Goal: Task Accomplishment & Management: Use online tool/utility

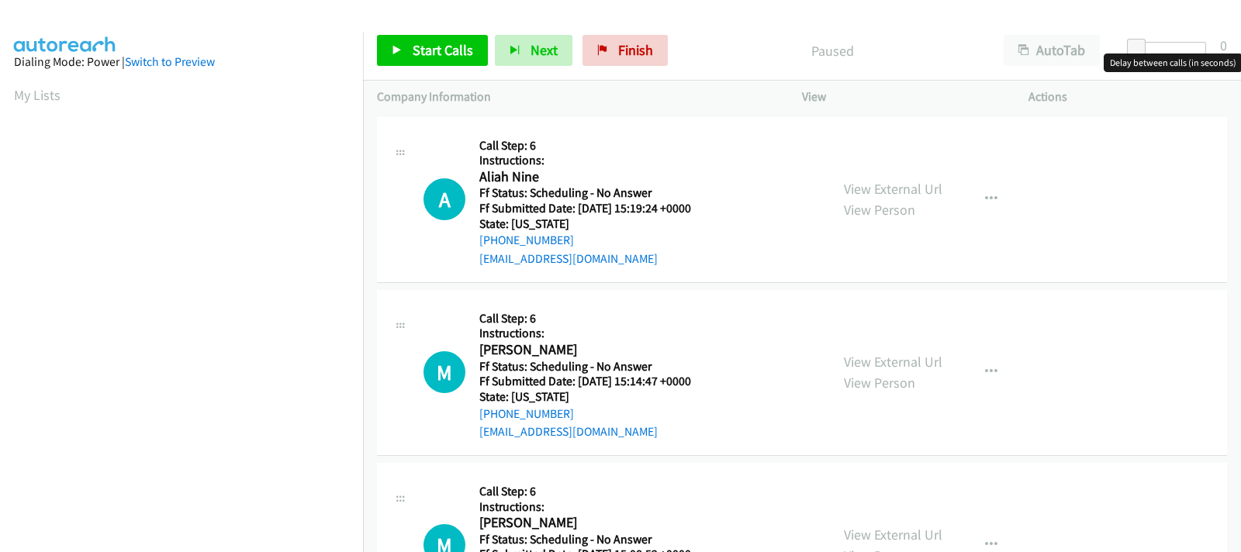
click at [1155, 50] on div at bounding box center [1170, 48] width 71 height 12
click at [1162, 51] on span at bounding box center [1154, 48] width 19 height 19
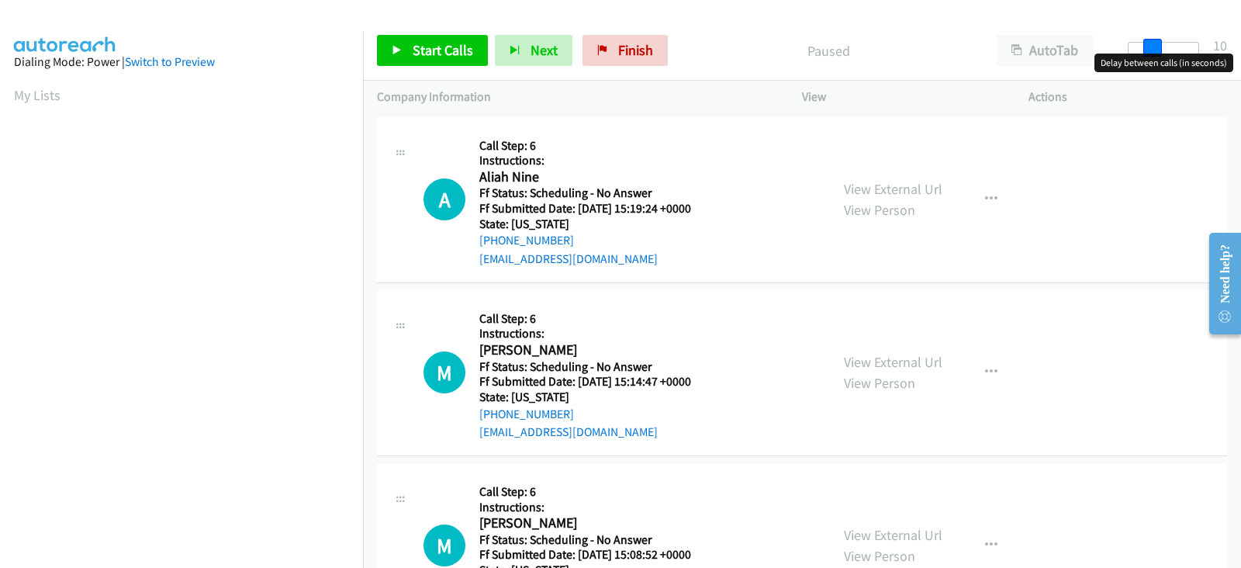
drag, startPoint x: 1167, startPoint y: 52, endPoint x: 1159, endPoint y: 53, distance: 7.8
click at [875, 185] on link "View External Url" at bounding box center [893, 189] width 98 height 18
click at [442, 61] on link "Start Calls" at bounding box center [432, 50] width 111 height 31
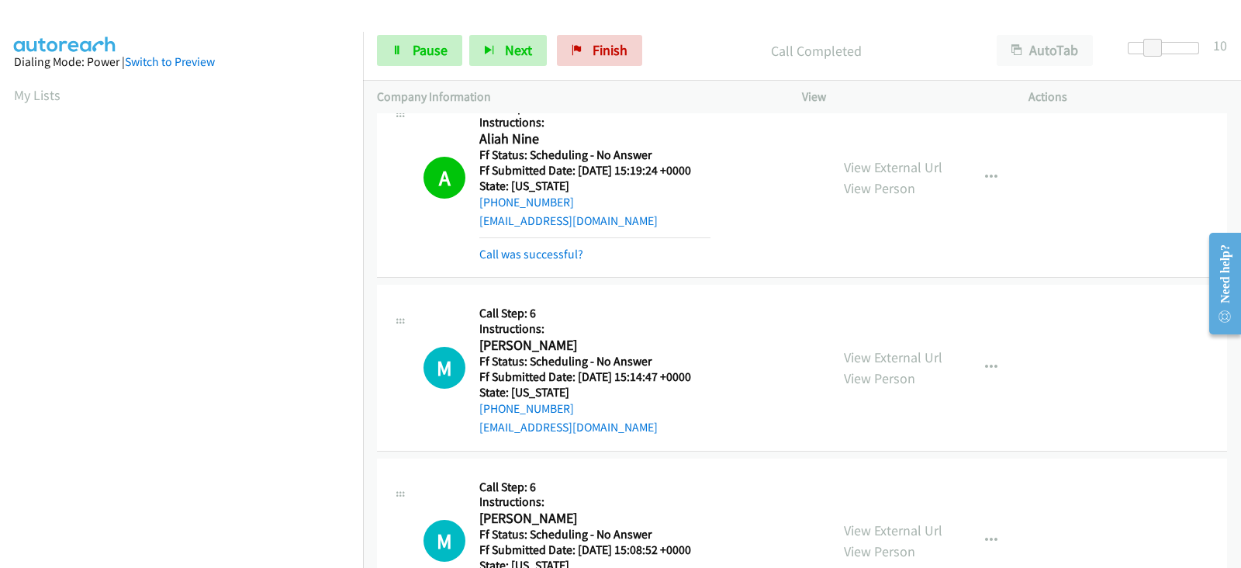
scroll to position [193, 0]
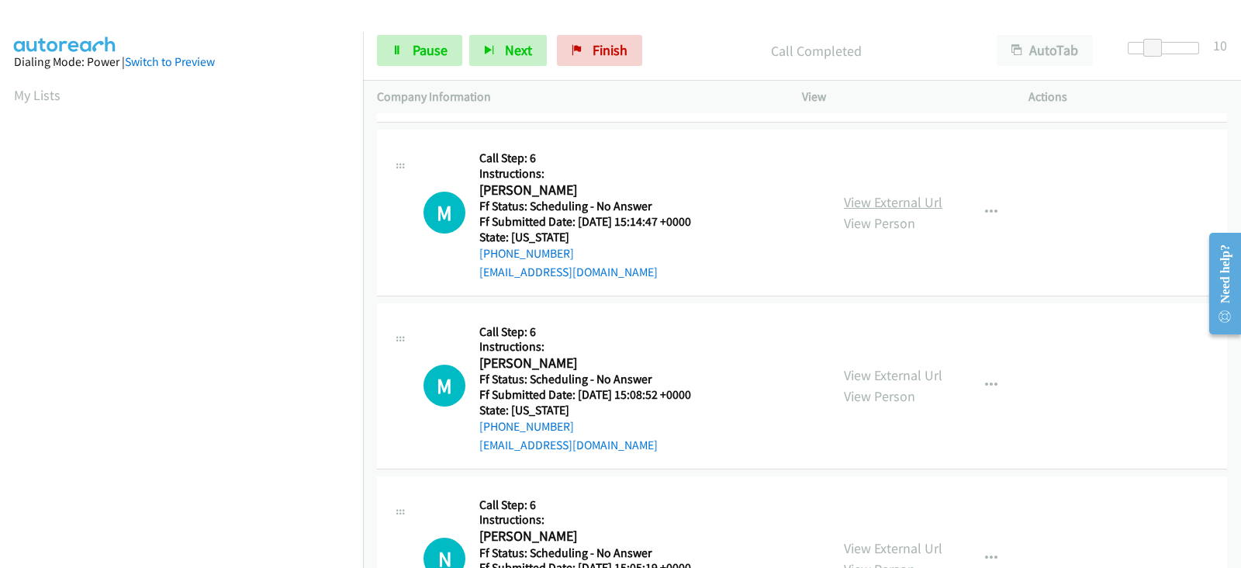
click at [850, 202] on link "View External Url" at bounding box center [893, 202] width 98 height 18
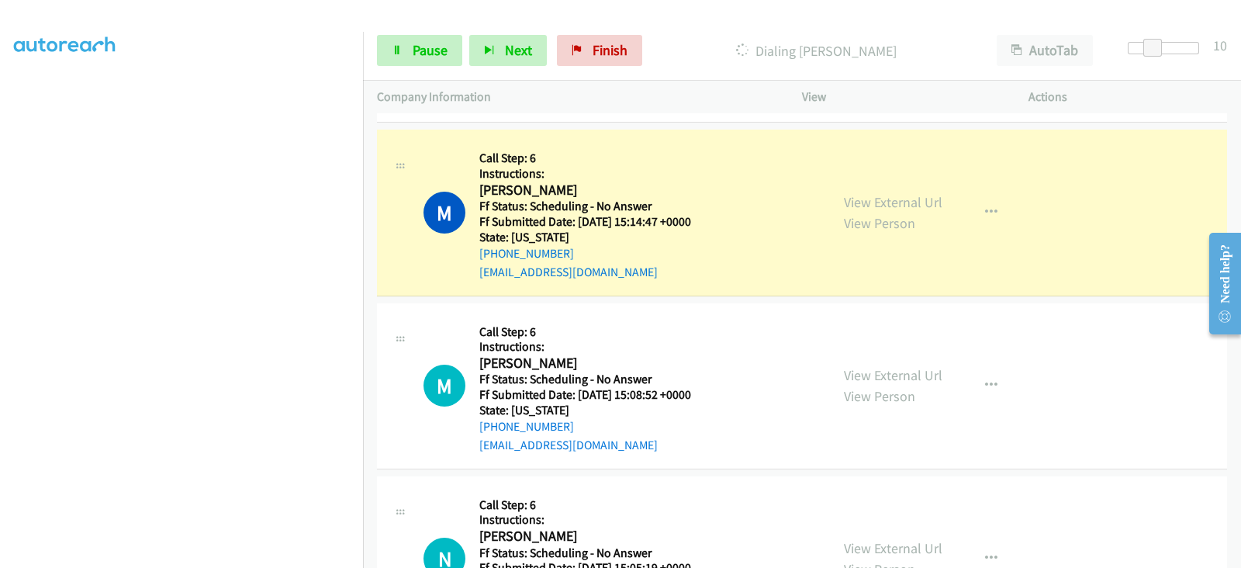
scroll to position [0, 0]
click at [858, 370] on link "View External Url" at bounding box center [893, 375] width 98 height 18
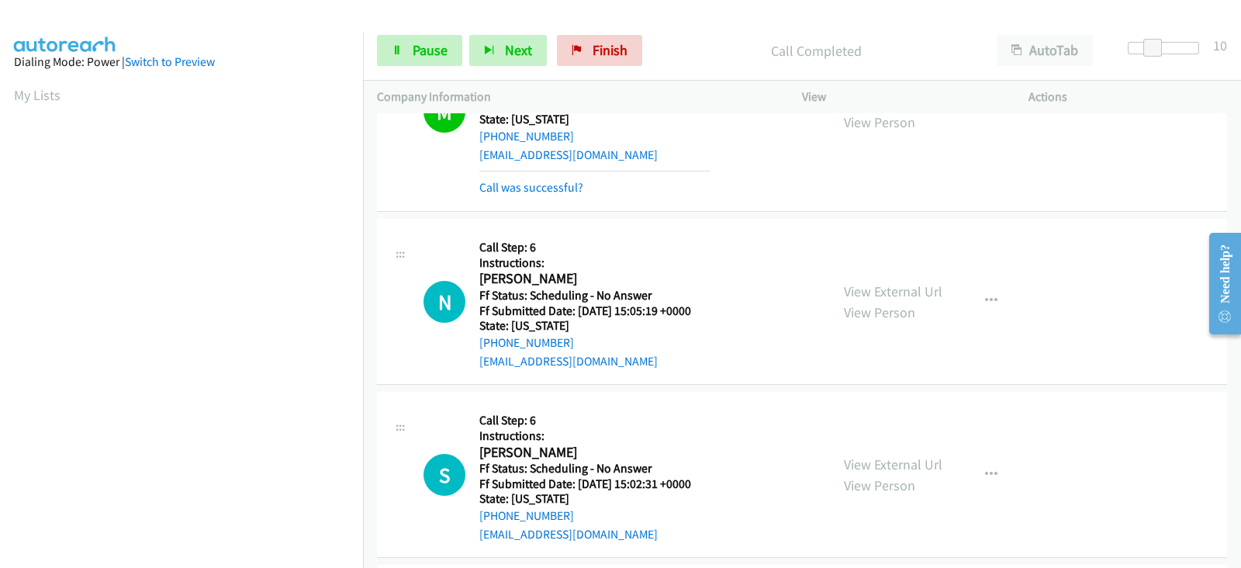
scroll to position [533, 0]
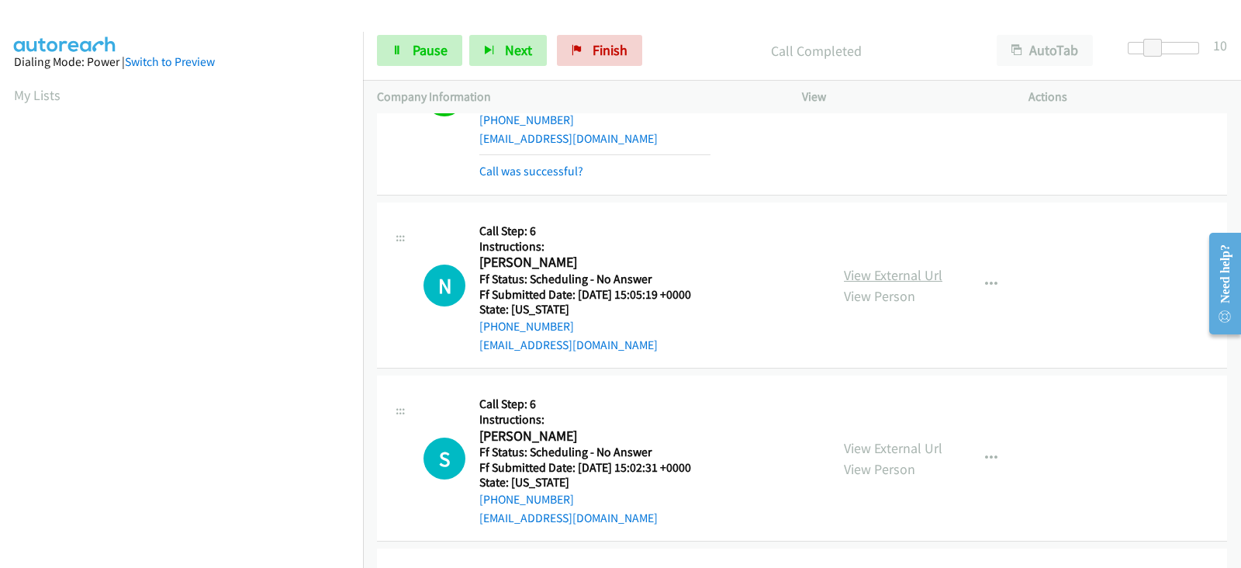
click at [850, 269] on link "View External Url" at bounding box center [893, 275] width 98 height 18
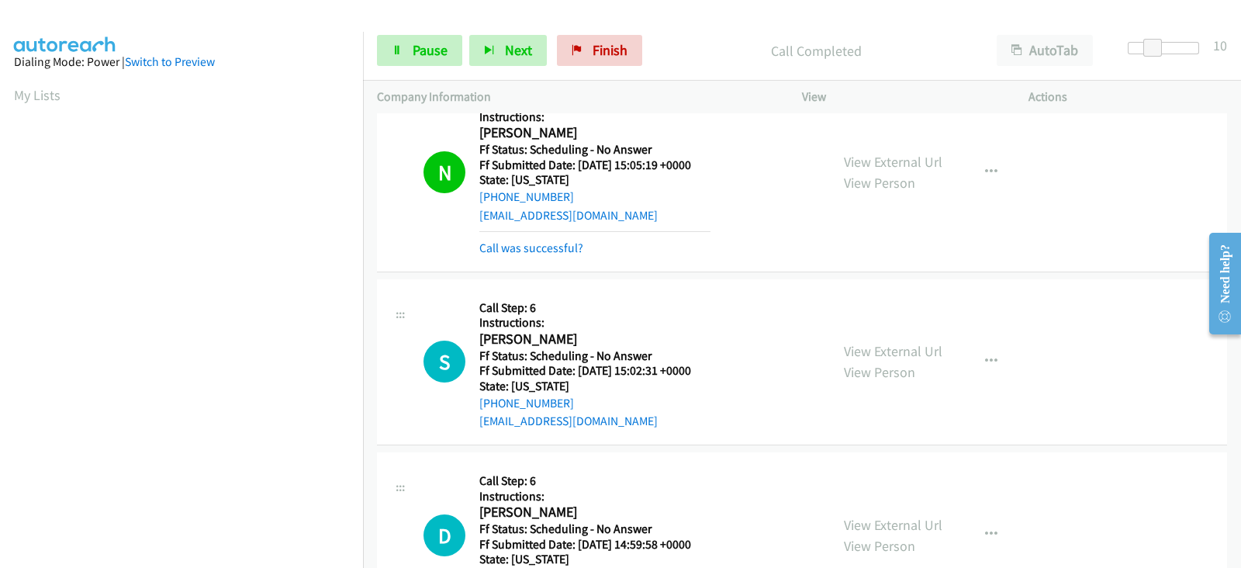
scroll to position [727, 0]
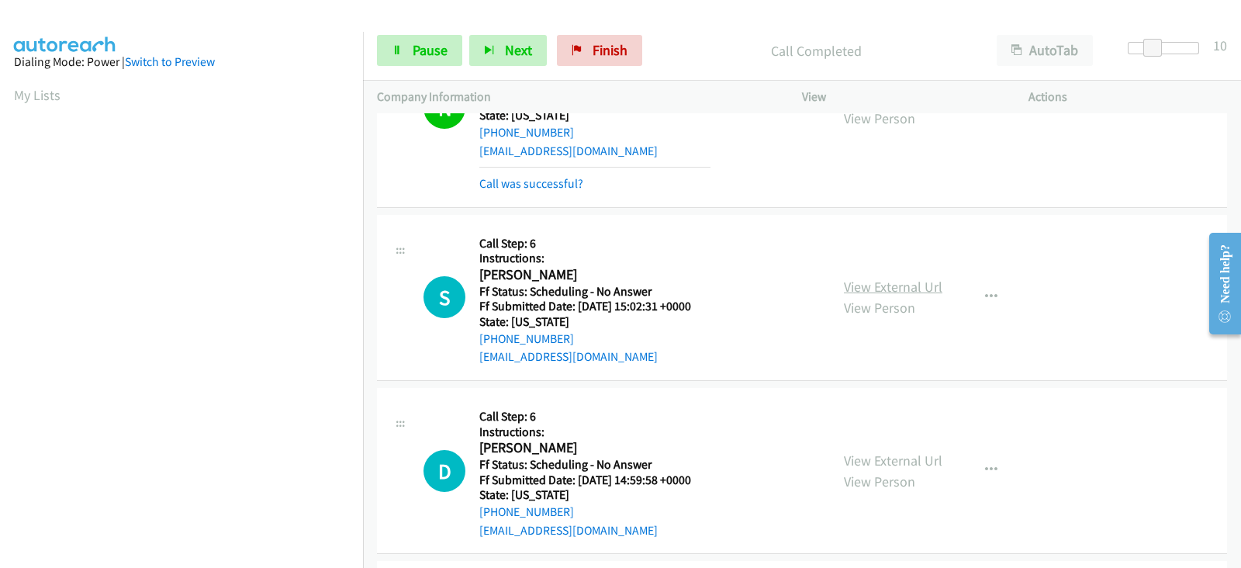
click at [858, 286] on link "View External Url" at bounding box center [893, 287] width 98 height 18
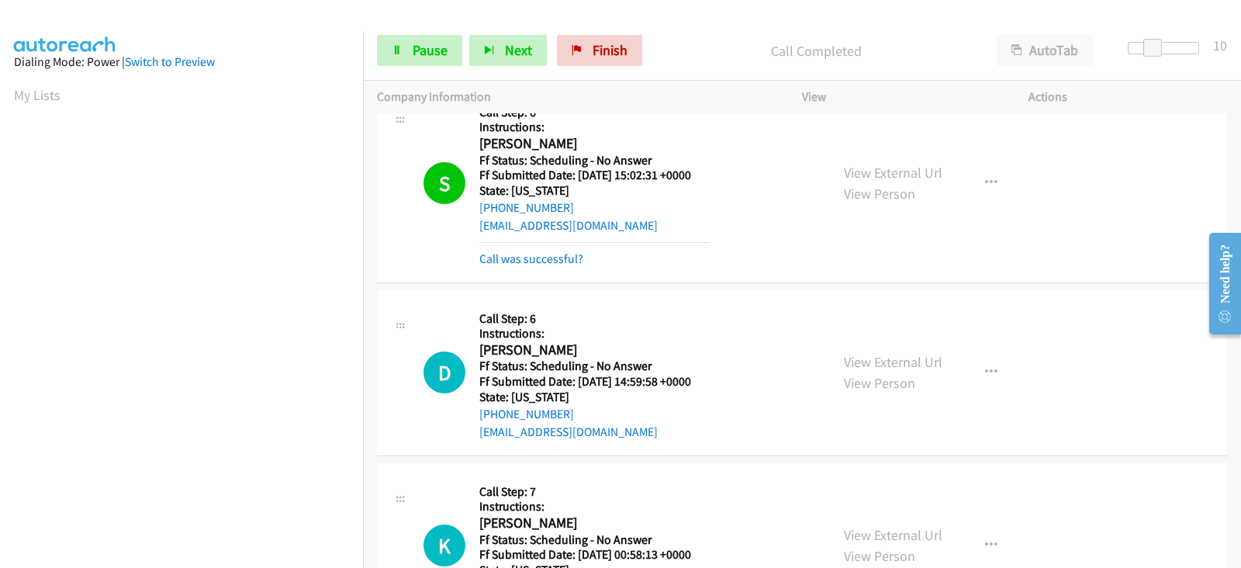
scroll to position [921, 0]
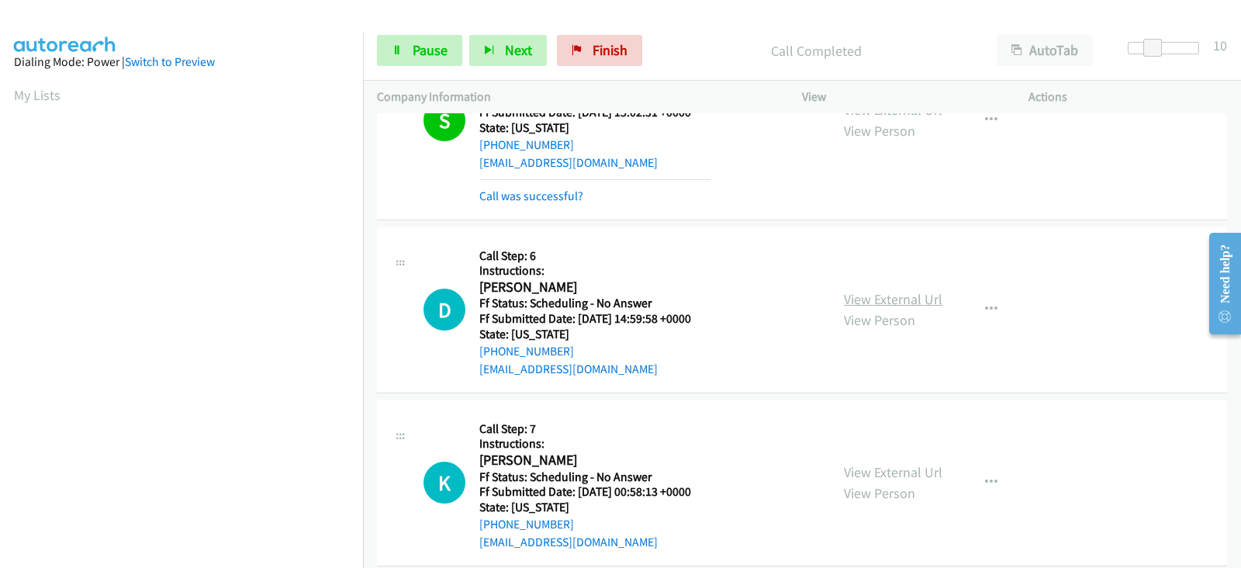
click at [856, 299] on link "View External Url" at bounding box center [893, 299] width 98 height 18
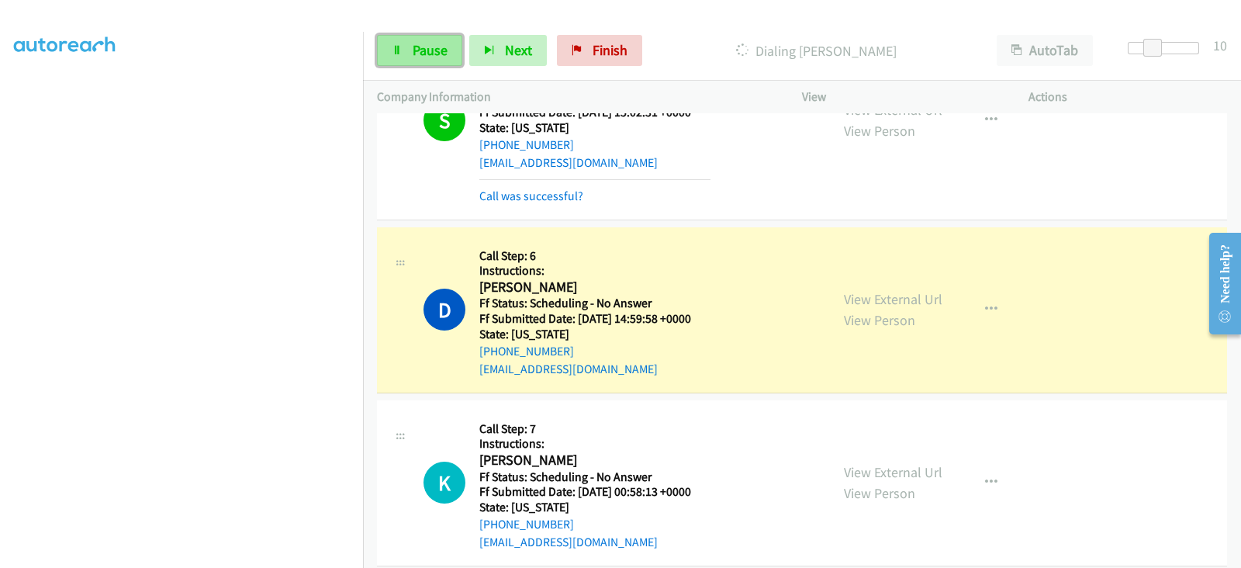
click at [421, 50] on span "Pause" at bounding box center [430, 50] width 35 height 18
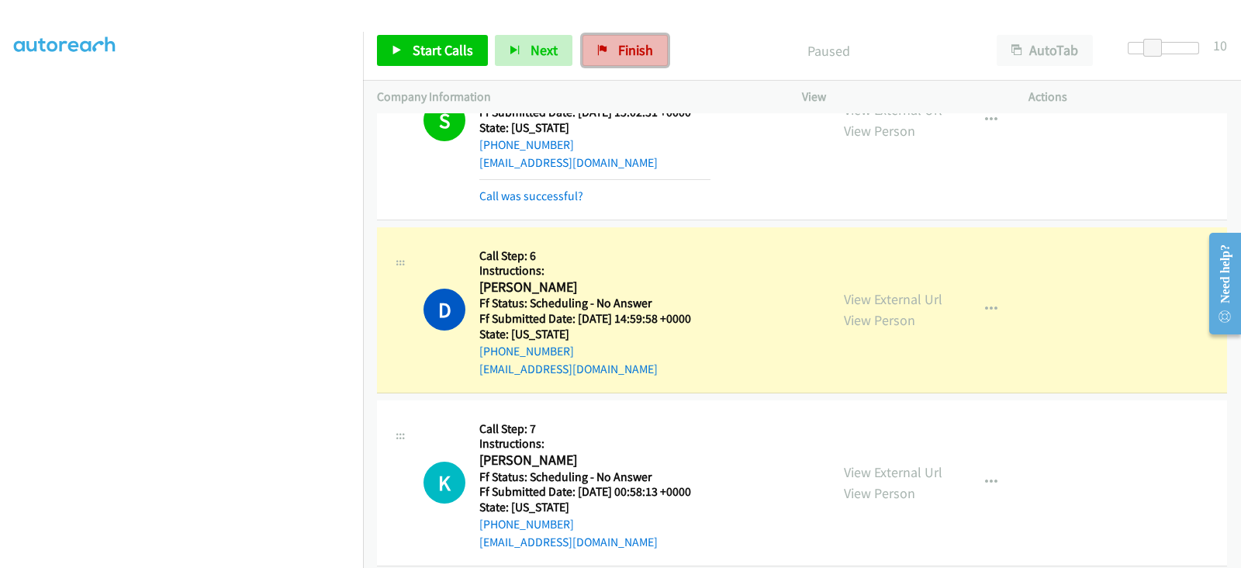
click at [624, 59] on link "Finish" at bounding box center [624, 50] width 85 height 31
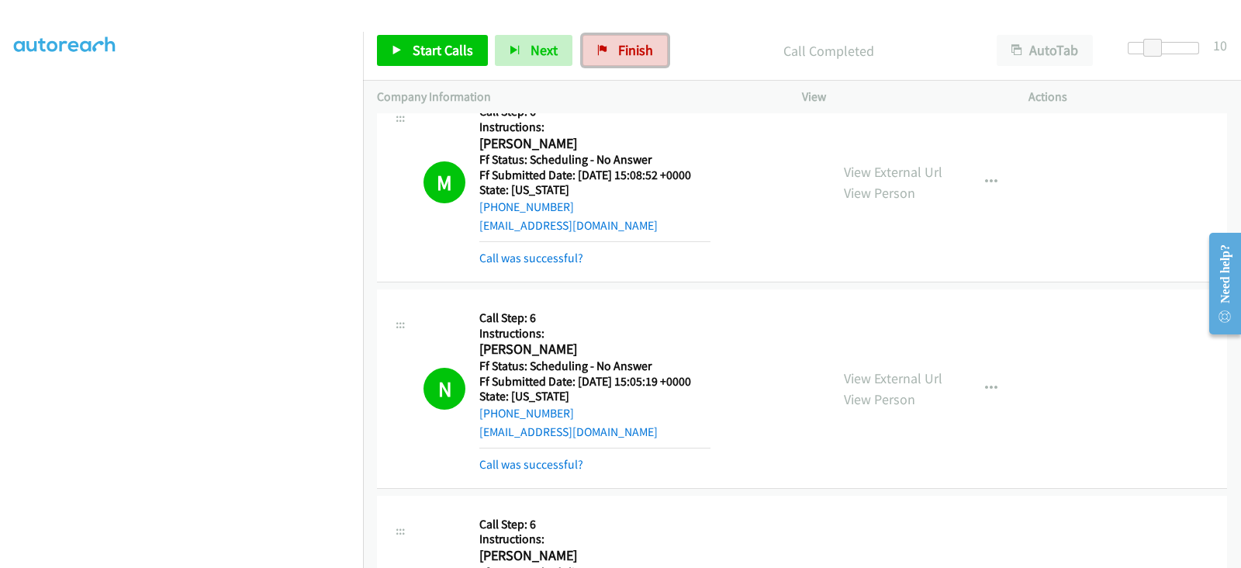
scroll to position [403, 0]
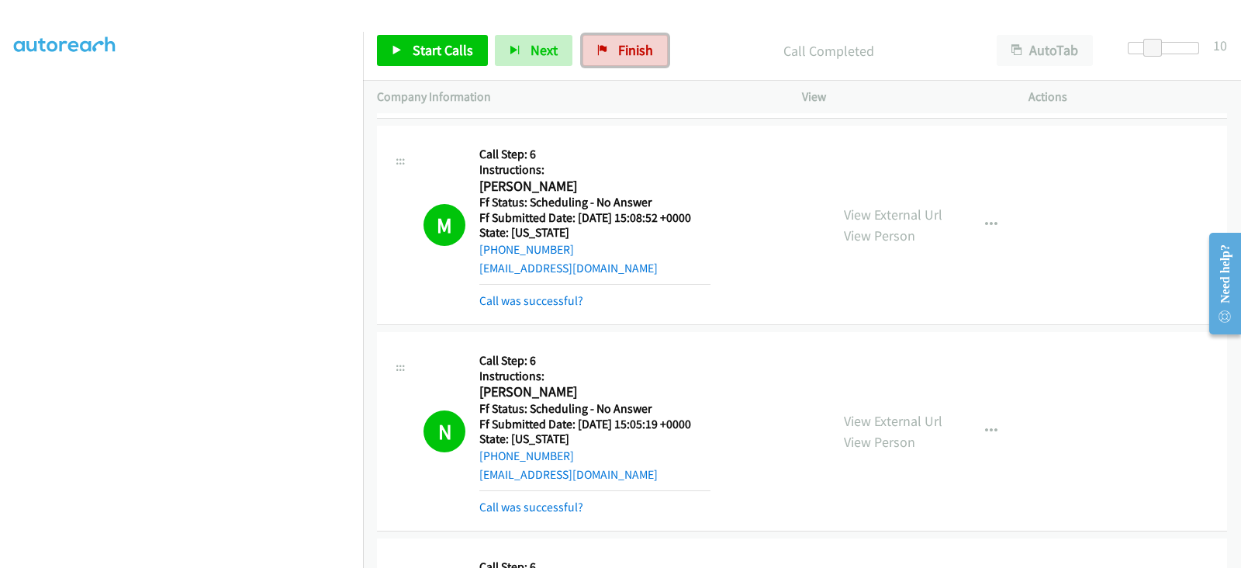
click at [623, 36] on link "Finish" at bounding box center [624, 50] width 85 height 31
